Goal: Task Accomplishment & Management: Manage account settings

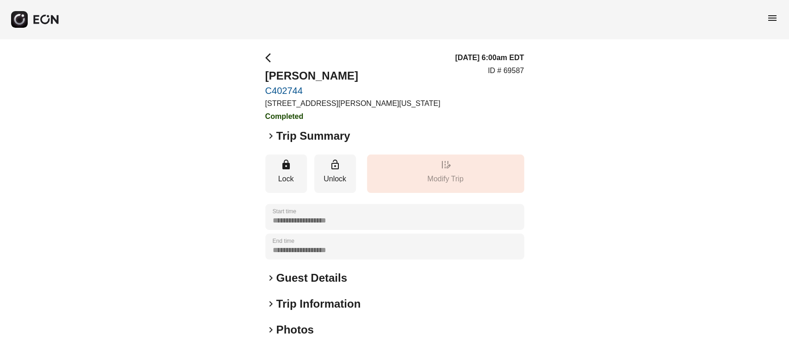
click at [768, 19] on span "menu" at bounding box center [772, 17] width 11 height 11
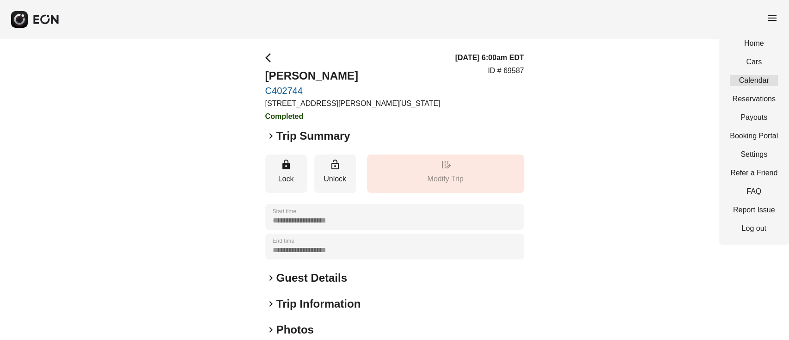
click at [748, 81] on link "Calendar" at bounding box center [754, 80] width 48 height 11
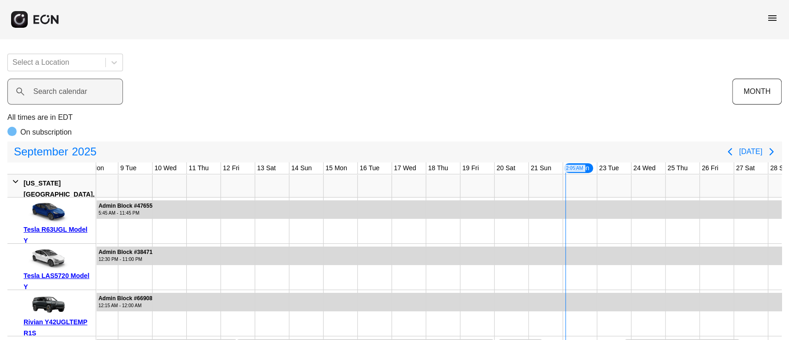
click at [59, 90] on label "Search calendar" at bounding box center [60, 91] width 54 height 11
click at [59, 90] on calendar "Search calendar" at bounding box center [65, 92] width 116 height 26
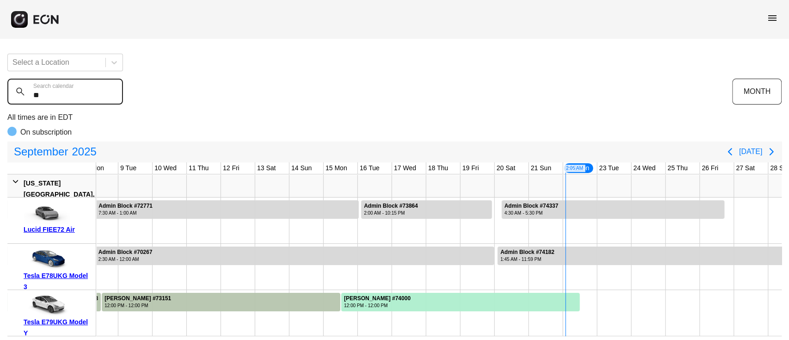
type calendar "*"
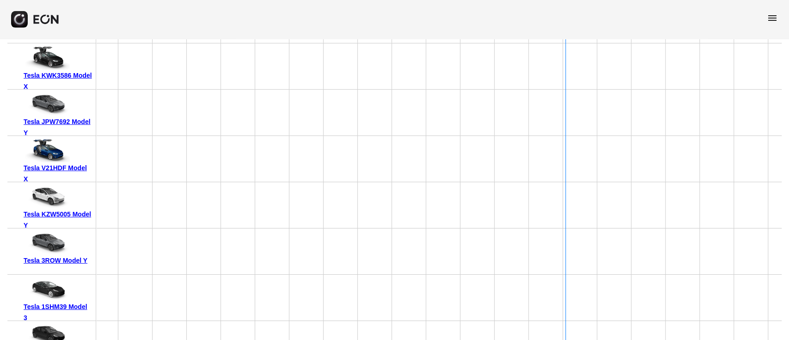
scroll to position [4498, 0]
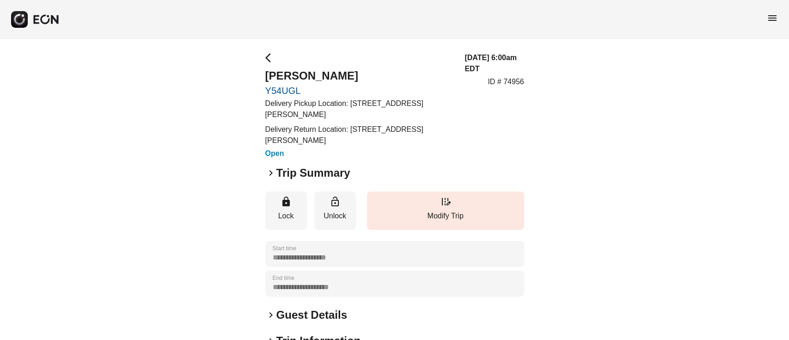
drag, startPoint x: 350, startPoint y: 104, endPoint x: 390, endPoint y: 114, distance: 40.6
click at [390, 114] on p "Delivery Pickup Location: 1111 Gerard Avenue, The Bronx, NY, USA" at bounding box center [359, 109] width 189 height 22
copy p "1111 Gerard Avenue, The Bronx, NY, USA"
